Goal: Task Accomplishment & Management: Manage account settings

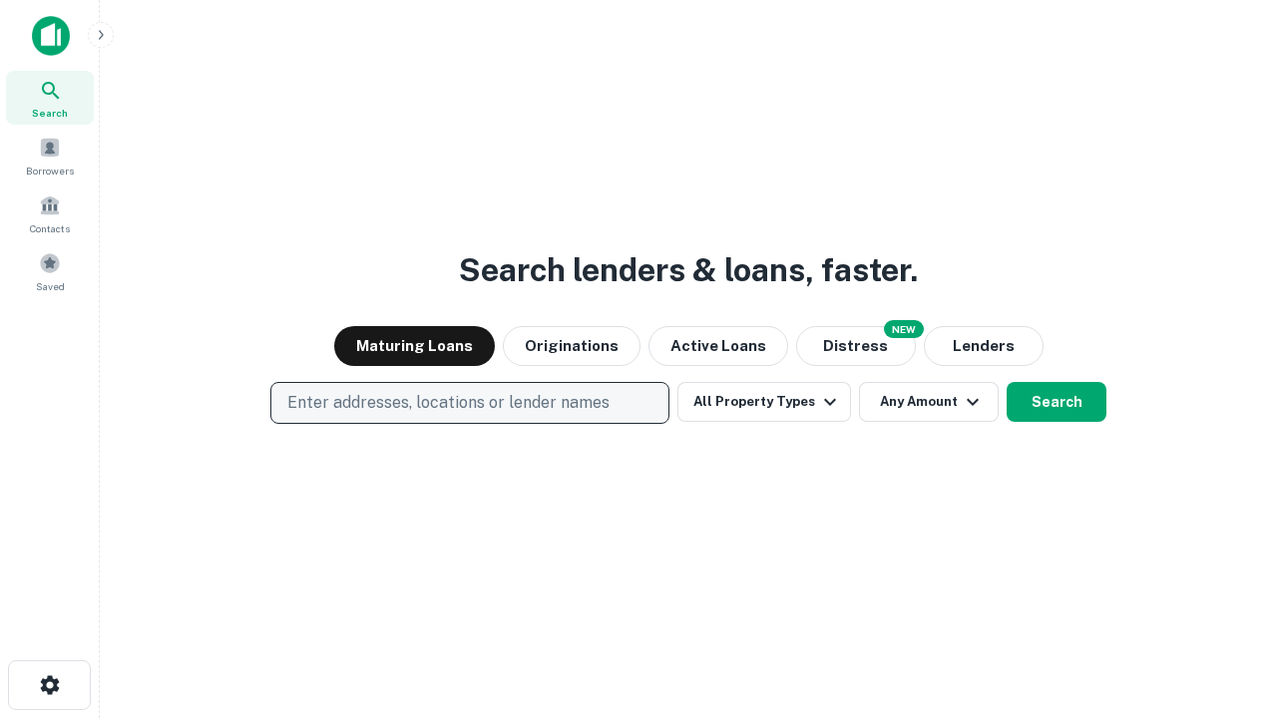
click at [469, 403] on p "Enter addresses, locations or lender names" at bounding box center [448, 403] width 322 height 24
type input "**********"
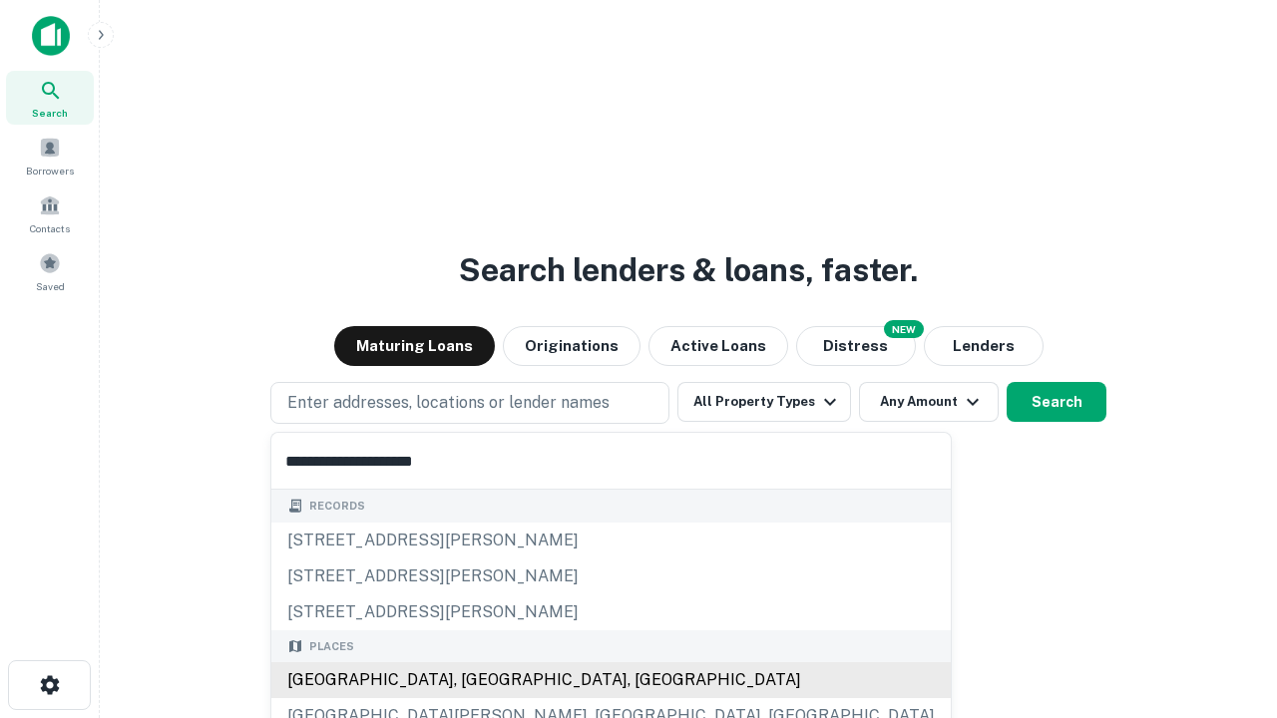
click at [477, 680] on div "[GEOGRAPHIC_DATA], [GEOGRAPHIC_DATA], [GEOGRAPHIC_DATA]" at bounding box center [610, 680] width 679 height 36
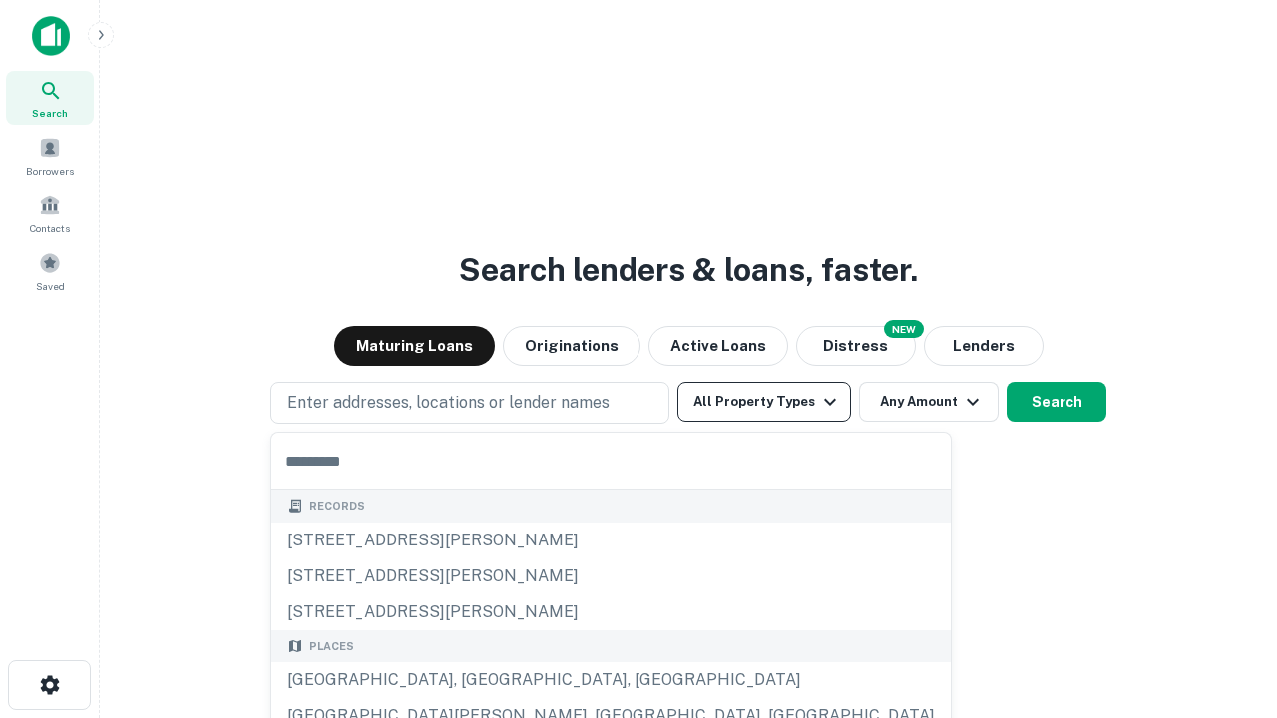
click at [764, 402] on button "All Property Types" at bounding box center [764, 402] width 174 height 40
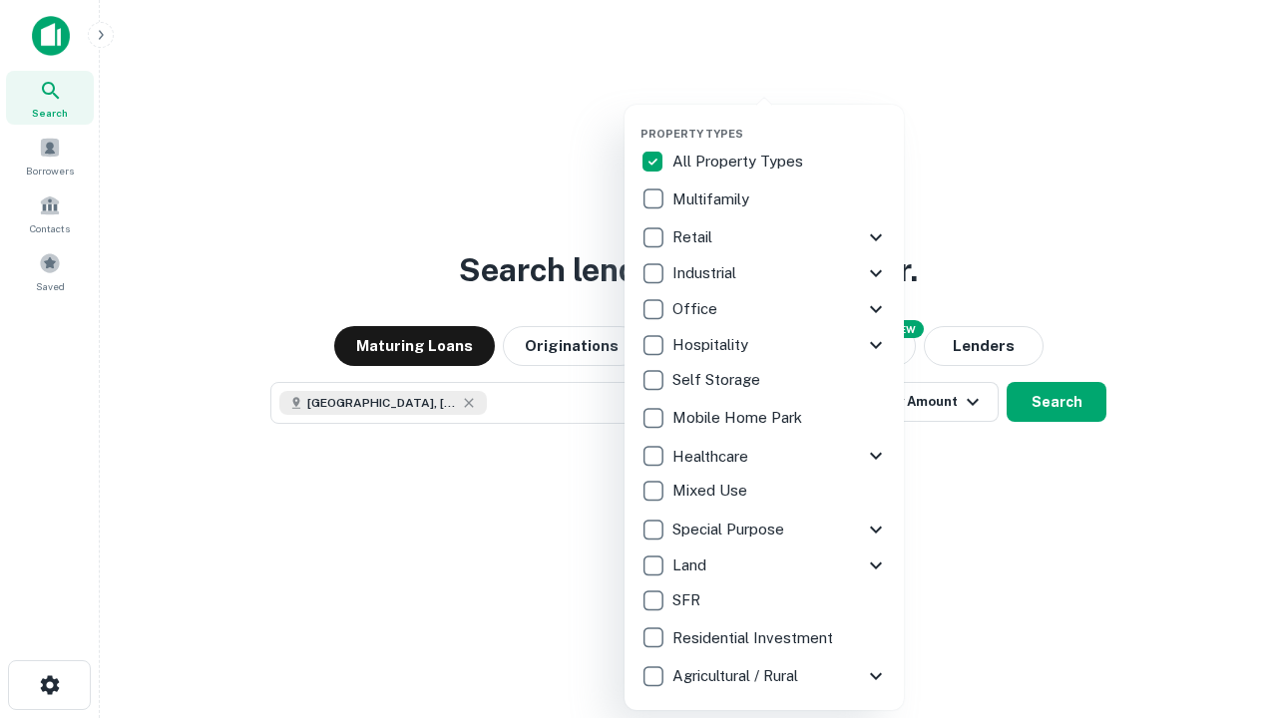
click at [780, 121] on button "button" at bounding box center [779, 121] width 279 height 1
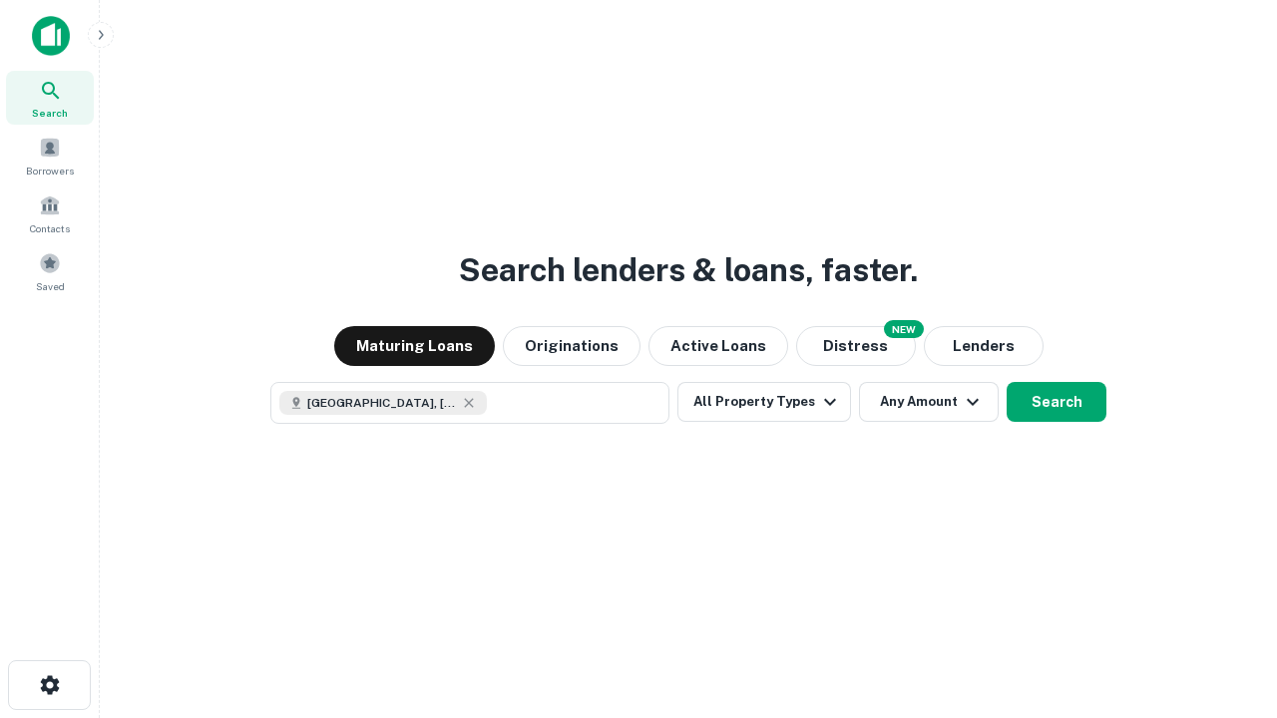
scroll to position [32, 0]
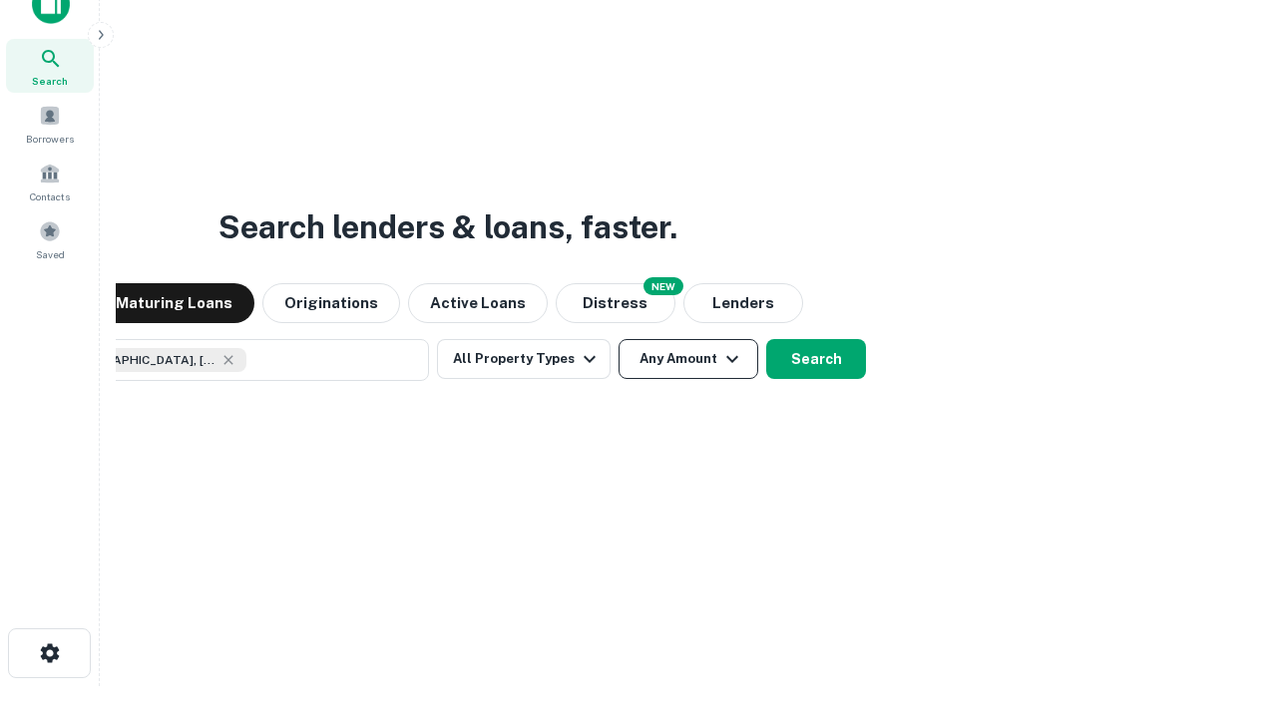
click at [619, 339] on button "Any Amount" at bounding box center [689, 359] width 140 height 40
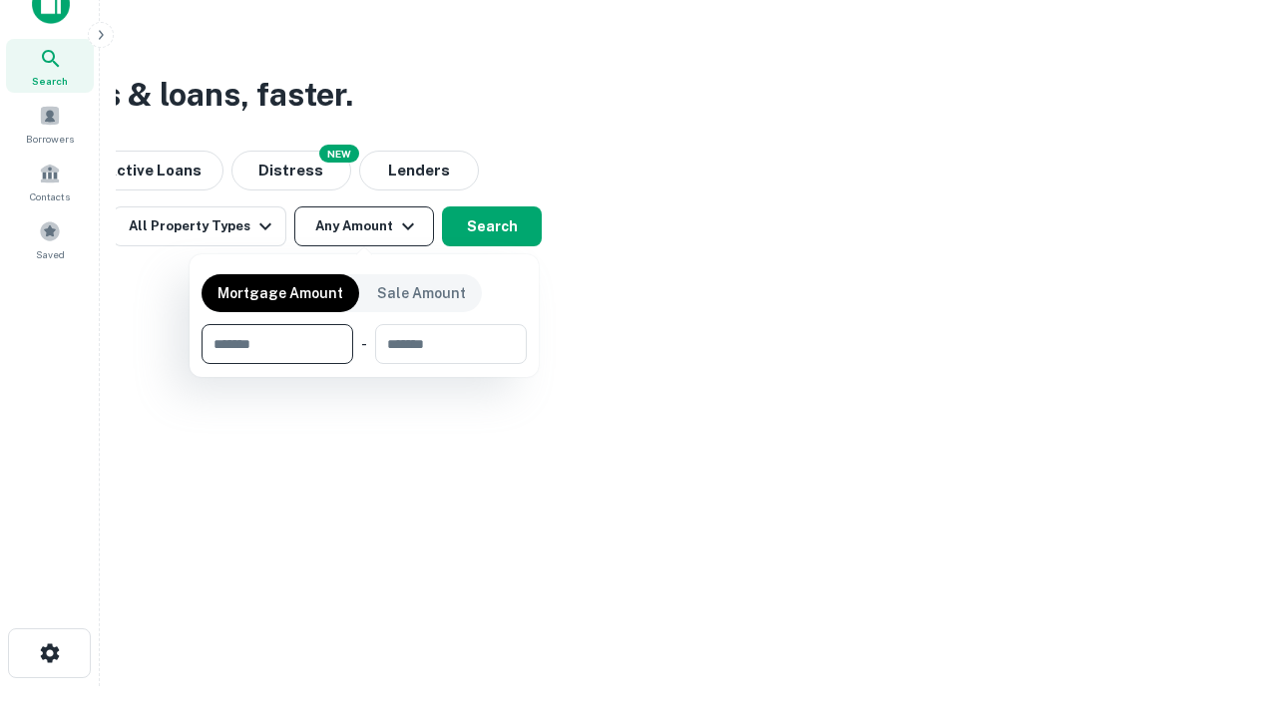
type input "*******"
click at [364, 364] on button "button" at bounding box center [364, 364] width 325 height 1
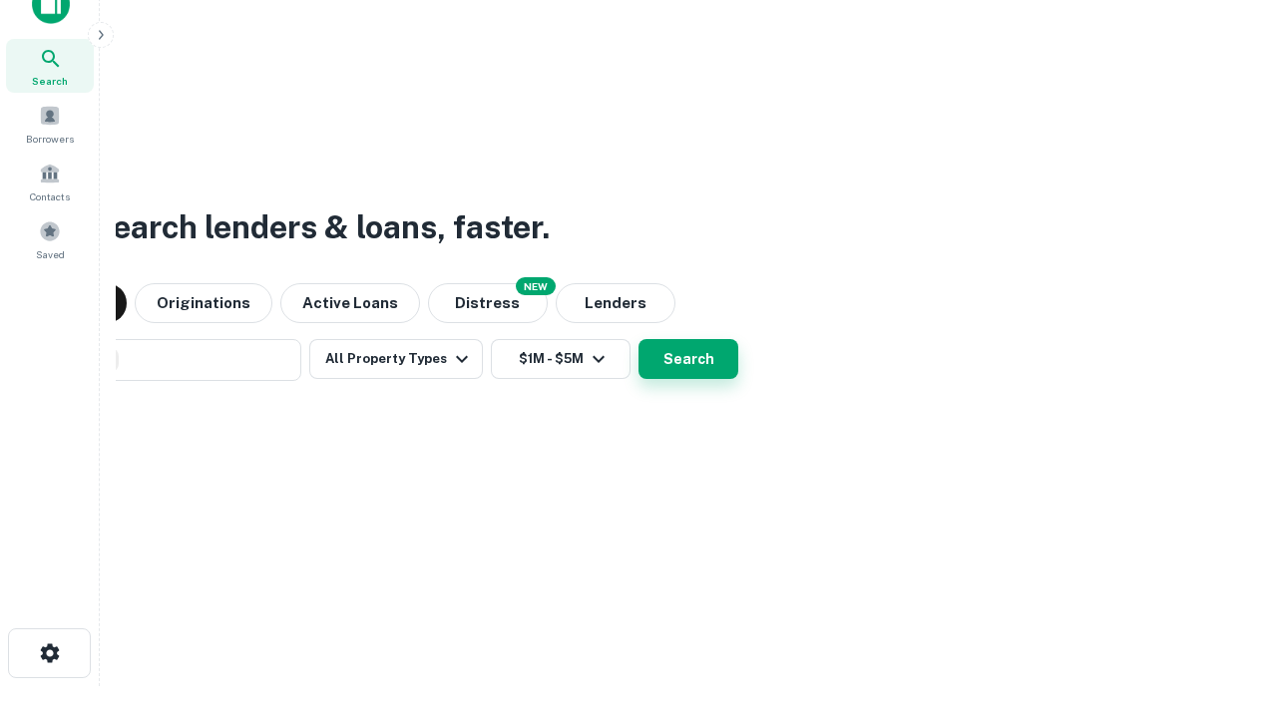
click at [638, 339] on button "Search" at bounding box center [688, 359] width 100 height 40
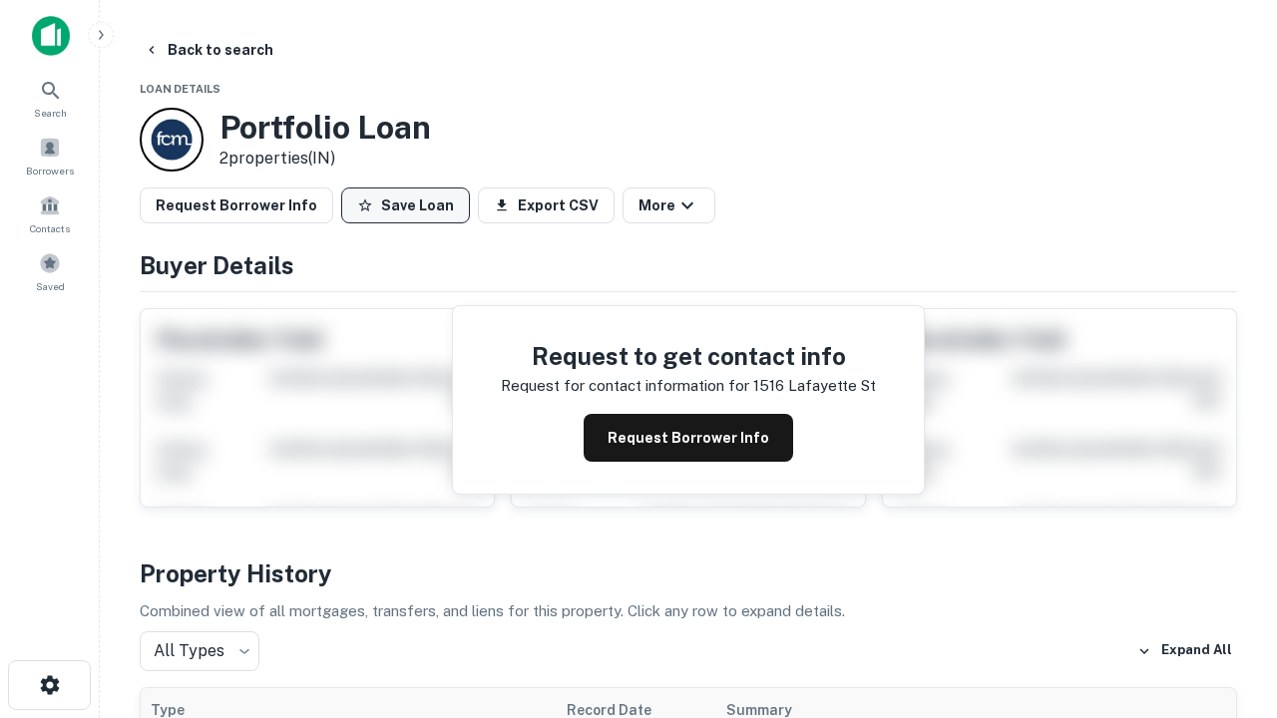
click at [405, 206] on button "Save Loan" at bounding box center [405, 206] width 129 height 36
click at [410, 206] on button "Loan Saved" at bounding box center [410, 206] width 138 height 36
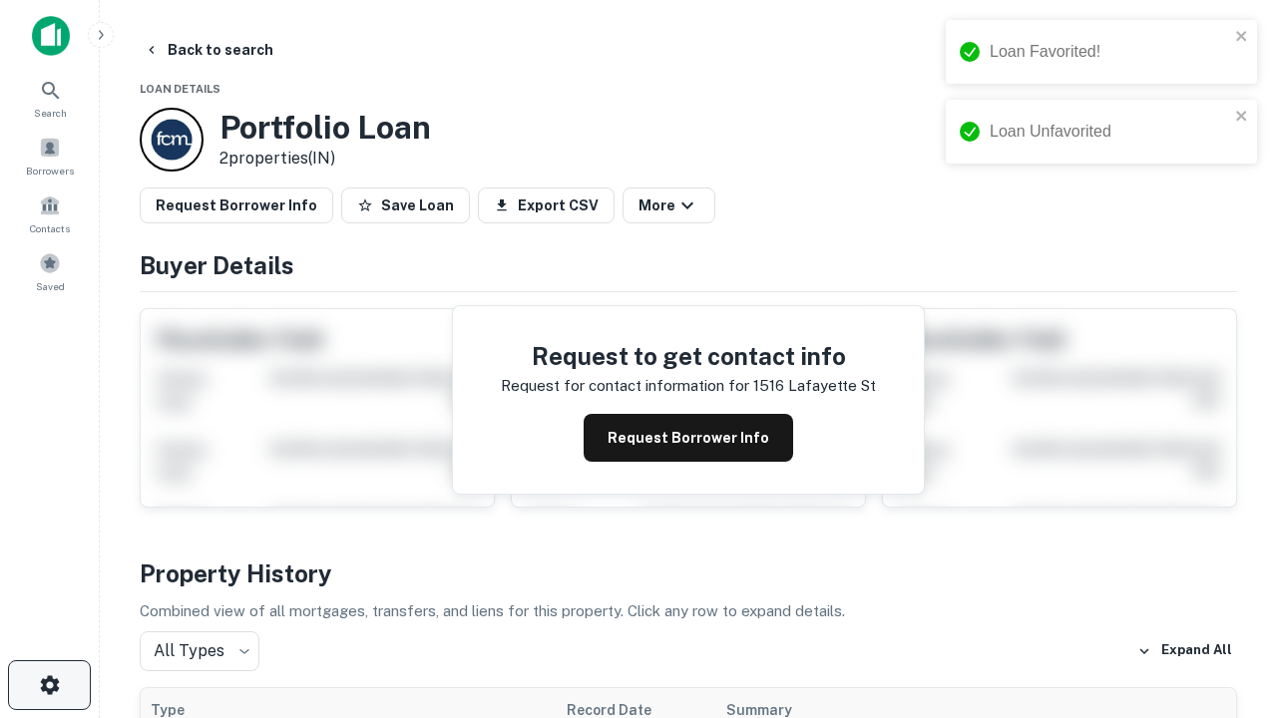
click at [49, 685] on icon "button" at bounding box center [50, 685] width 24 height 24
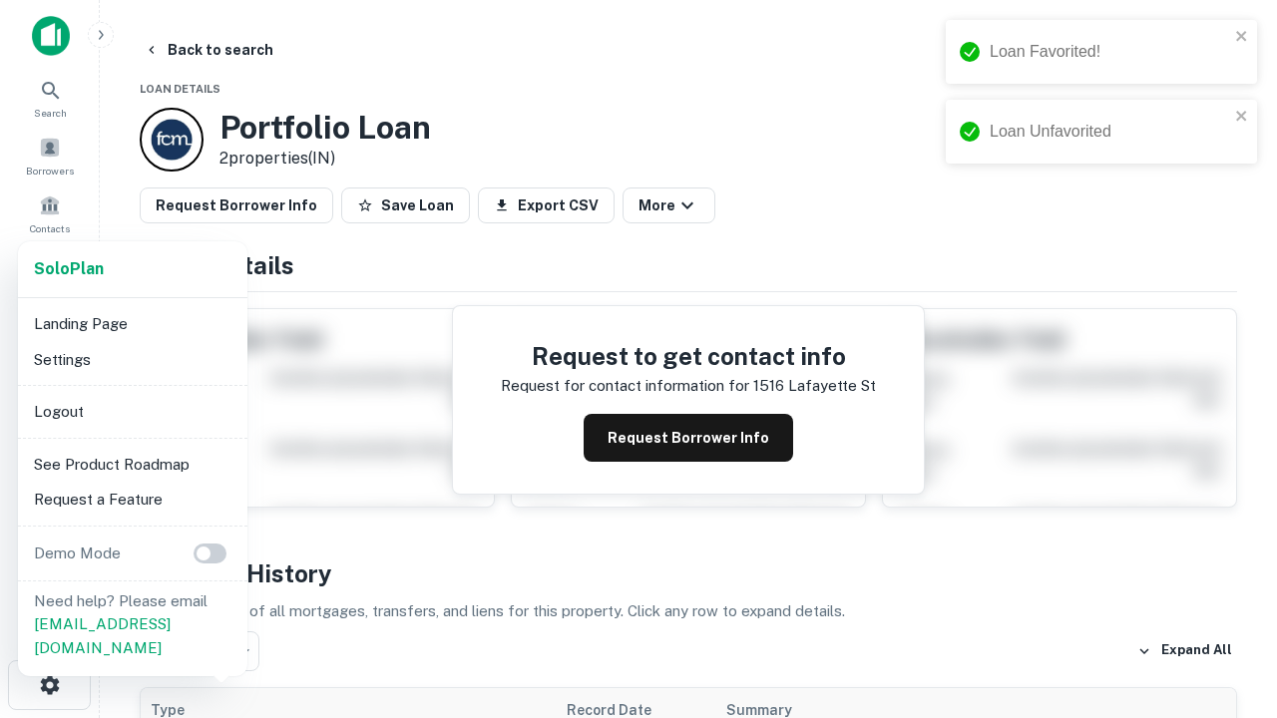
click at [132, 411] on li "Logout" at bounding box center [132, 412] width 213 height 36
